Goal: Task Accomplishment & Management: Use online tool/utility

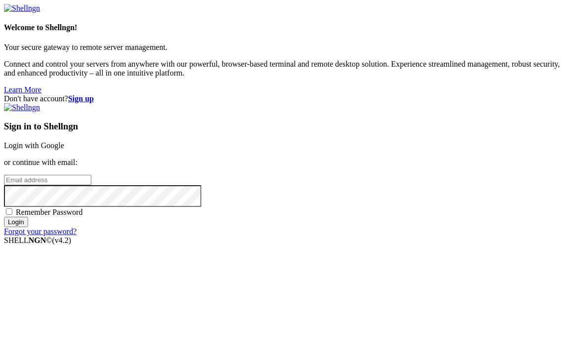
type input "[EMAIL_ADDRESS][DOMAIN_NAME]"
click at [28, 227] on input "Login" at bounding box center [16, 222] width 24 height 10
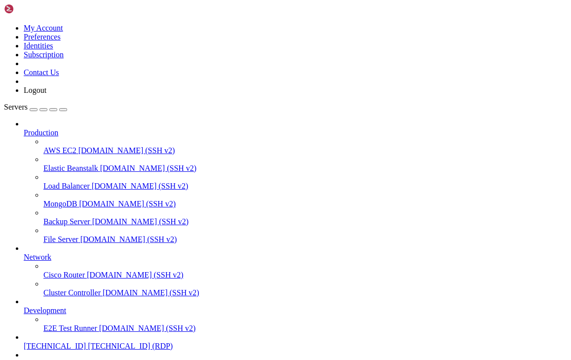
scroll to position [91, 0]
click at [78, 341] on span "[TECHNICAL_ID]" at bounding box center [55, 345] width 62 height 8
